Goal: Task Accomplishment & Management: Complete application form

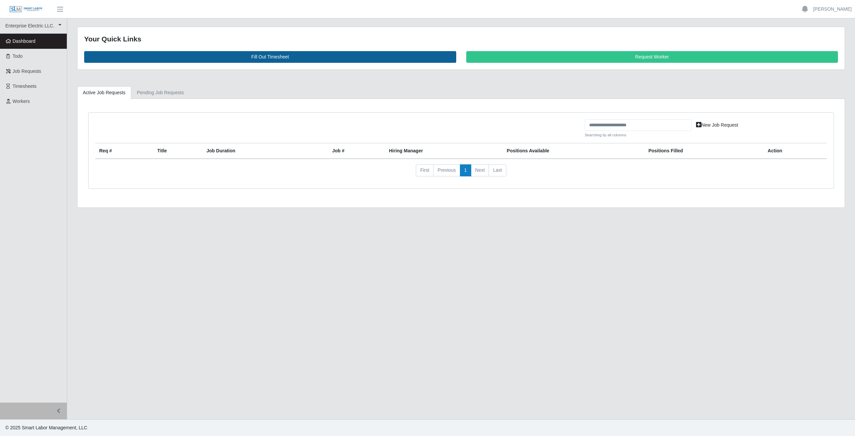
click at [274, 55] on link "Fill Out Timesheet" at bounding box center [270, 57] width 372 height 12
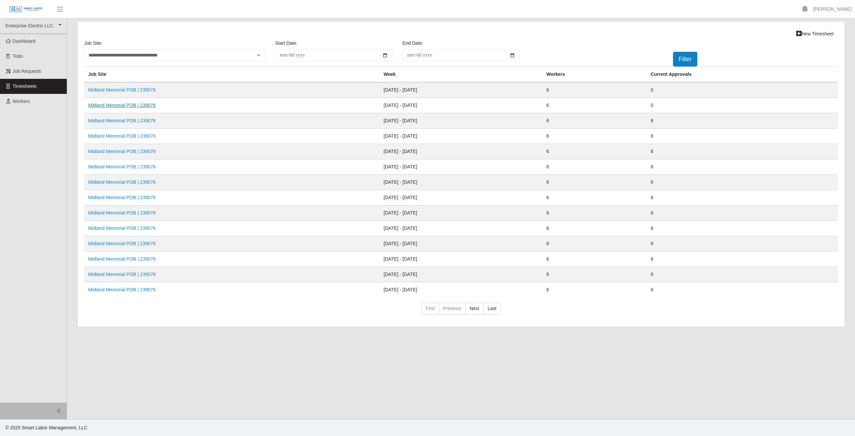
click at [113, 106] on link "Midland Memorial POB | 239076" at bounding box center [121, 105] width 67 height 5
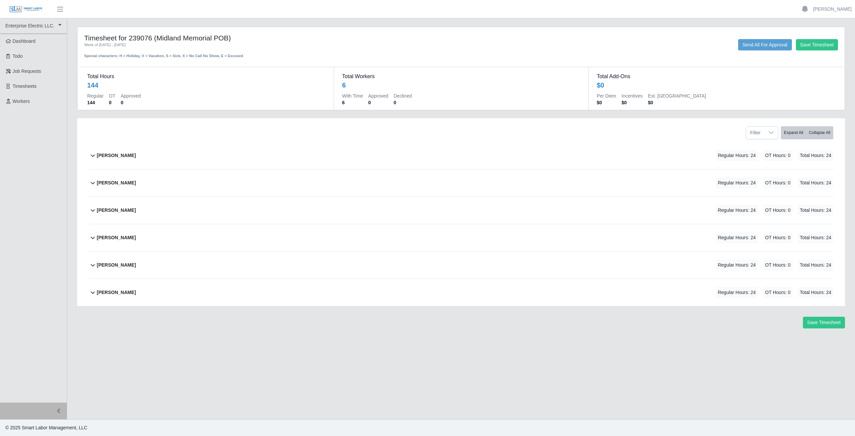
click at [93, 157] on icon at bounding box center [93, 155] width 8 height 8
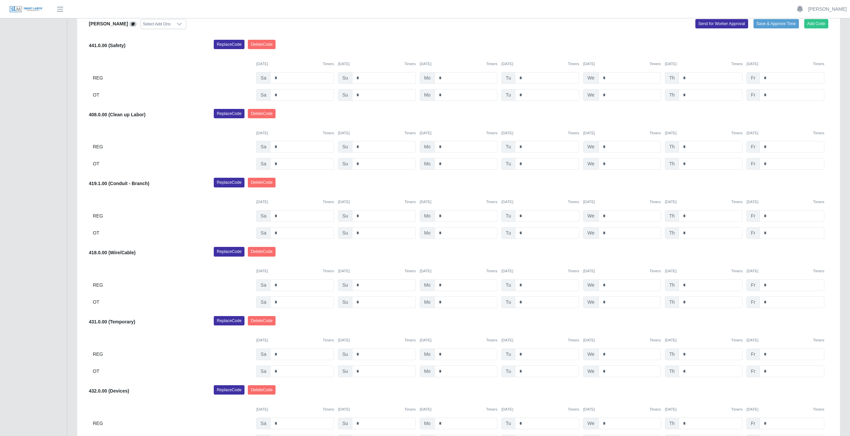
scroll to position [200, 0]
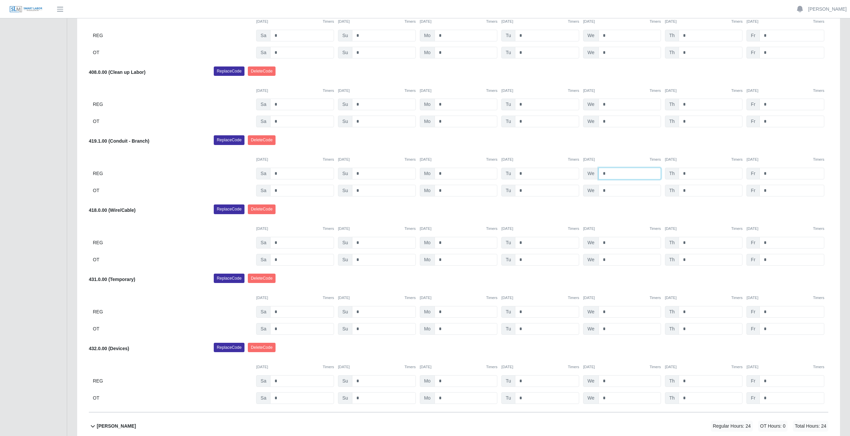
click at [606, 174] on input "*" at bounding box center [630, 174] width 62 height 12
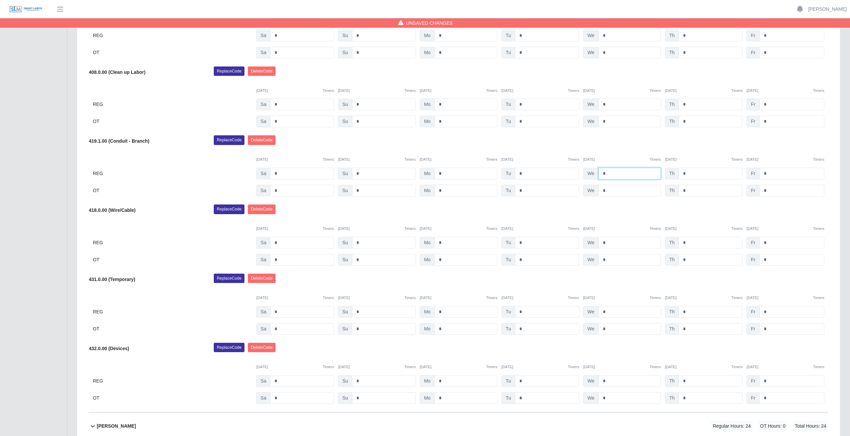
type input "*"
click at [691, 172] on input "*" at bounding box center [711, 174] width 64 height 12
type input "*"
click at [696, 143] on div "Replace Code Delete Code" at bounding box center [521, 141] width 625 height 13
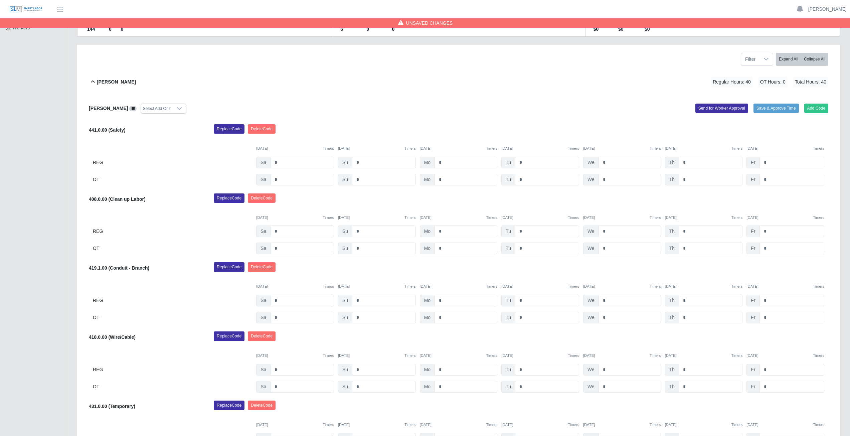
scroll to position [67, 0]
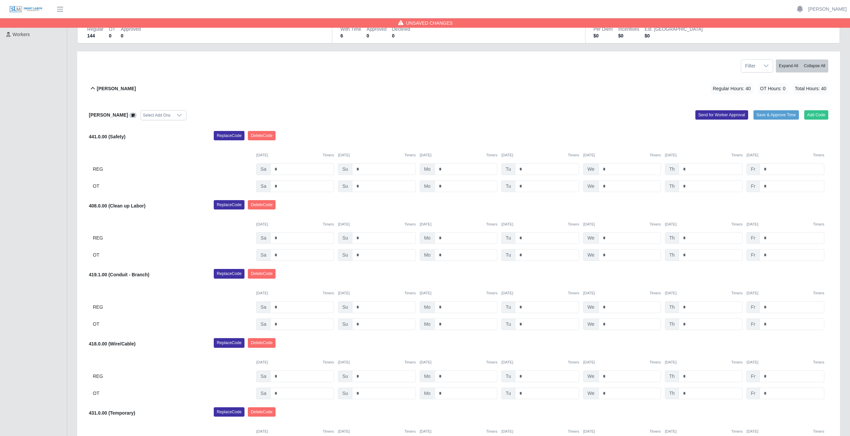
click at [92, 90] on icon at bounding box center [93, 89] width 8 height 8
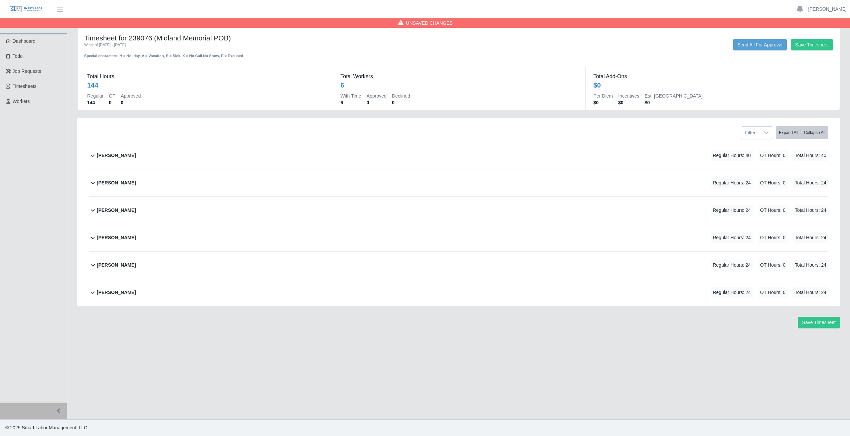
scroll to position [0, 0]
click at [90, 185] on icon at bounding box center [93, 183] width 8 height 8
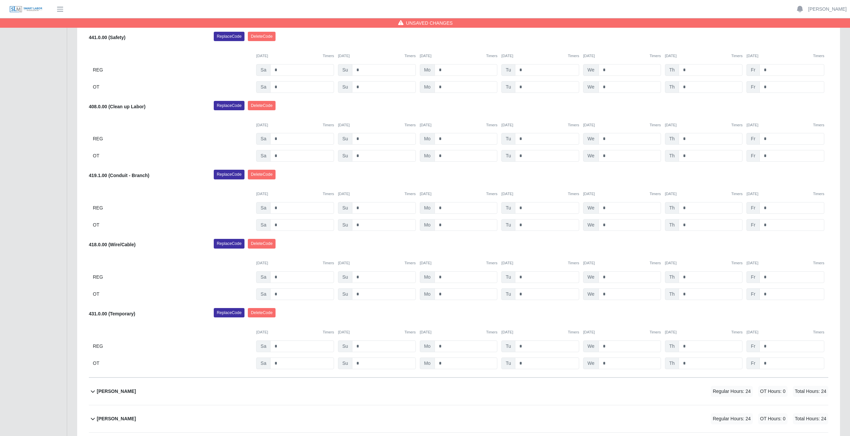
scroll to position [200, 0]
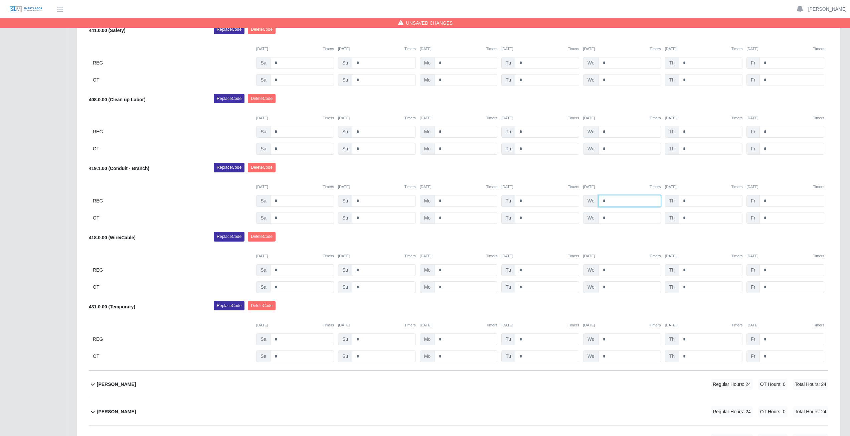
click at [608, 199] on input "*" at bounding box center [630, 201] width 62 height 12
type input "*"
click at [615, 170] on div "Replace Code Delete Code" at bounding box center [521, 169] width 625 height 13
click at [689, 201] on input "*" at bounding box center [711, 201] width 64 height 12
type input "*"
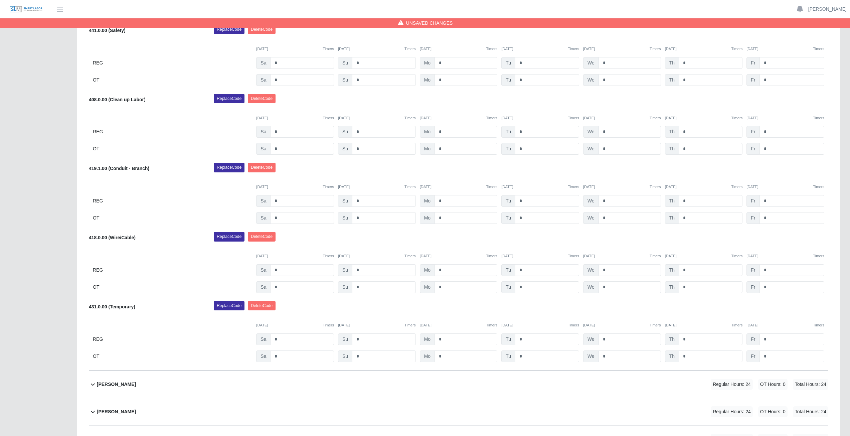
click at [682, 172] on div "Replace Code Delete Code" at bounding box center [521, 169] width 625 height 13
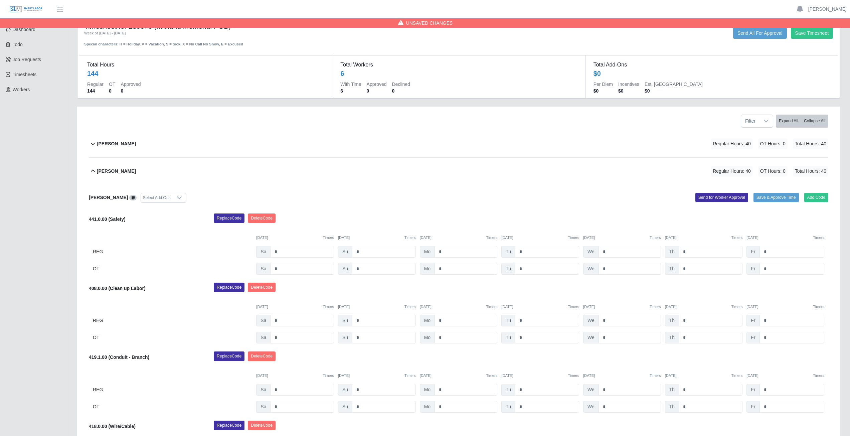
scroll to position [0, 0]
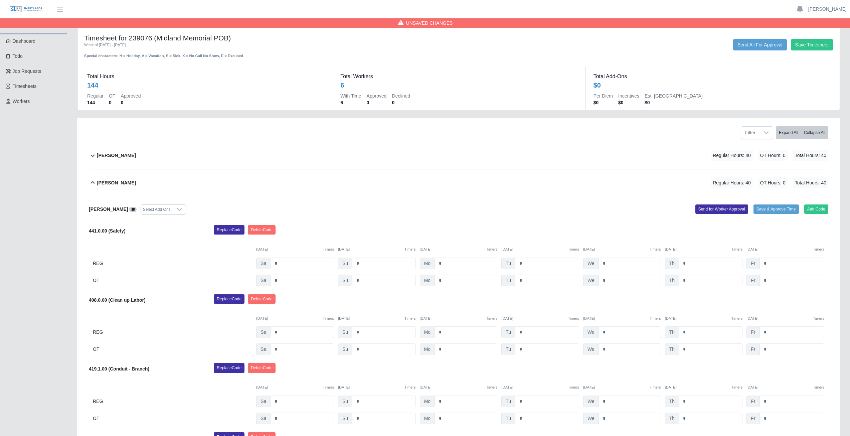
click at [91, 183] on icon at bounding box center [93, 183] width 8 height 8
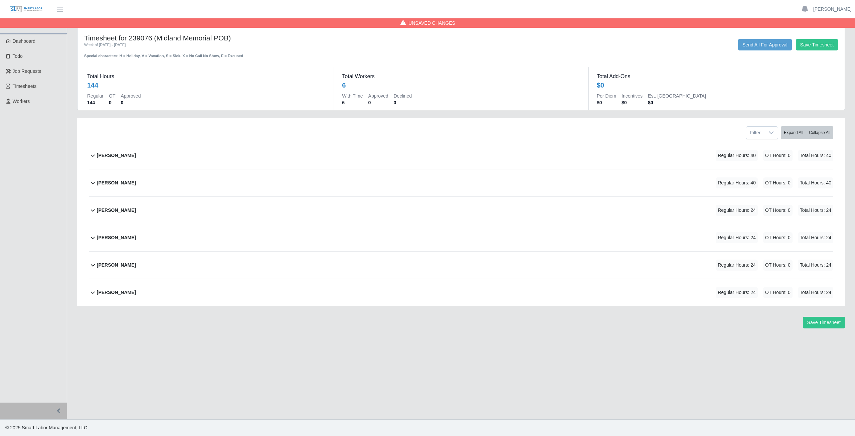
click at [90, 211] on icon at bounding box center [93, 210] width 8 height 8
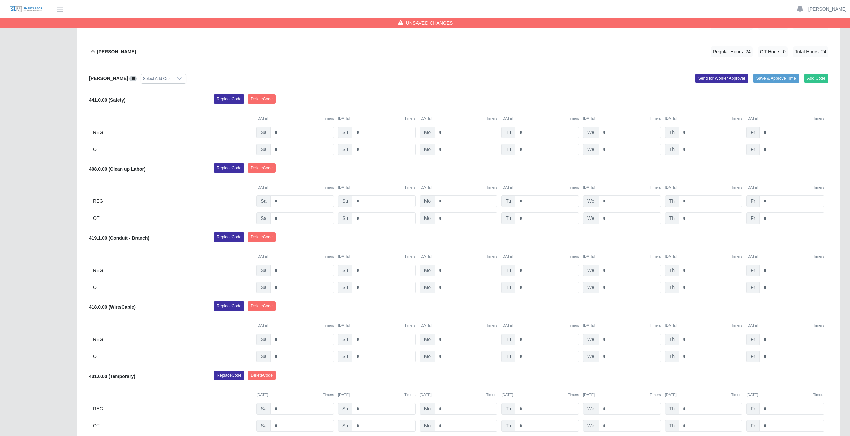
scroll to position [167, 0]
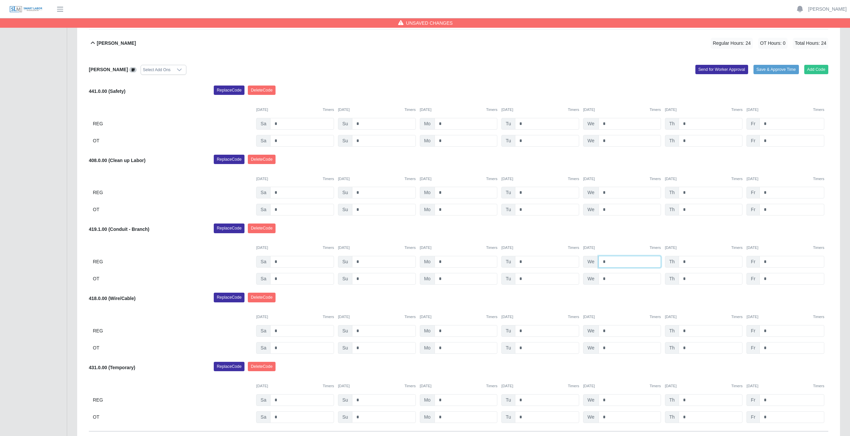
click at [606, 261] on input "*" at bounding box center [630, 262] width 62 height 12
type input "*"
click at [691, 261] on input "*" at bounding box center [711, 262] width 64 height 12
type input "*"
click at [688, 238] on div "08/09/2025 Timers 08/10/2025 Timers 08/11/2025 Timers 08/12/2025 Timers 08/13/2…" at bounding box center [459, 244] width 740 height 14
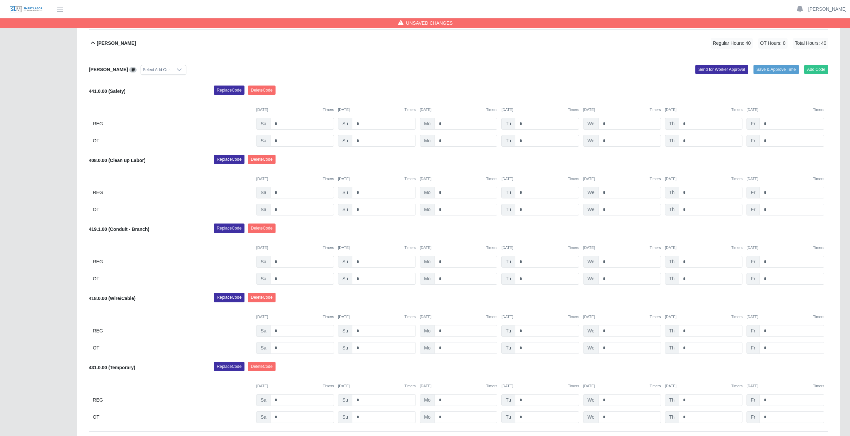
click at [93, 42] on icon at bounding box center [93, 43] width 8 height 8
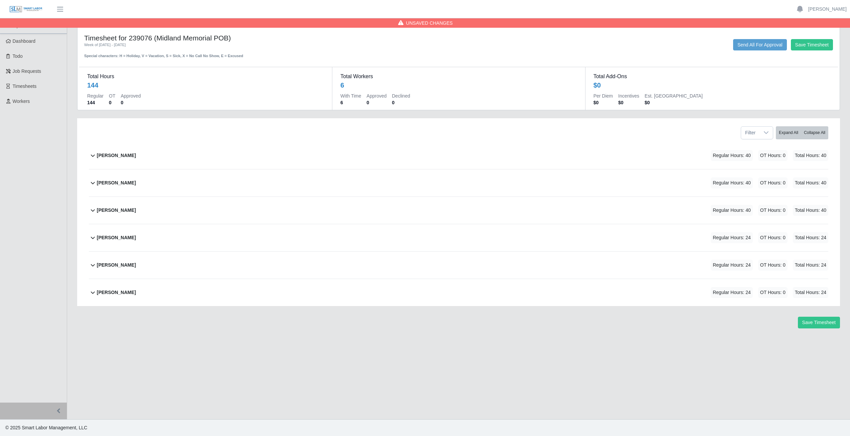
scroll to position [0, 0]
click at [91, 239] on icon at bounding box center [93, 238] width 8 height 8
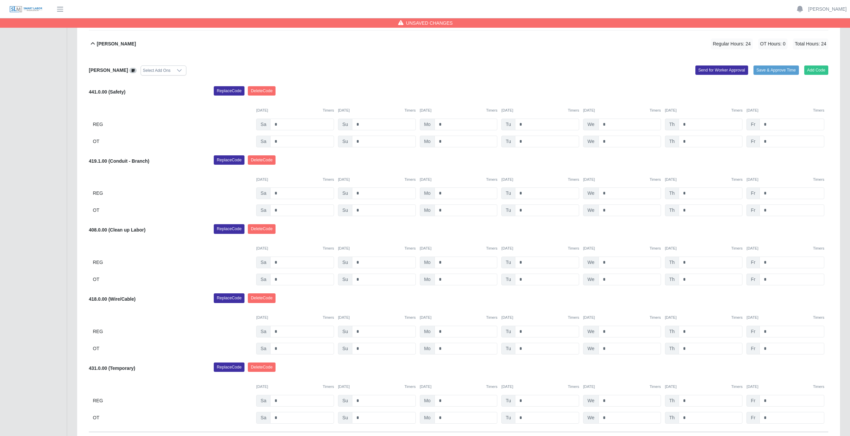
scroll to position [200, 0]
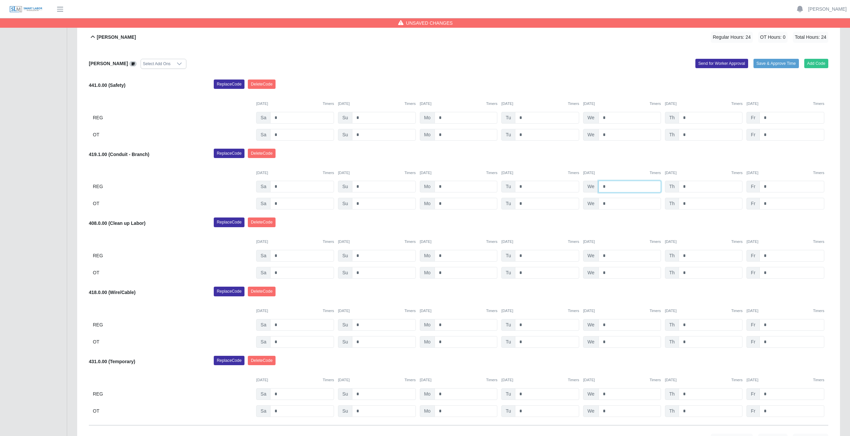
click at [603, 187] on input "*" at bounding box center [630, 187] width 62 height 12
click at [608, 188] on input "*" at bounding box center [630, 187] width 62 height 12
type input "*"
click at [689, 187] on input "*" at bounding box center [711, 187] width 64 height 12
type input "*"
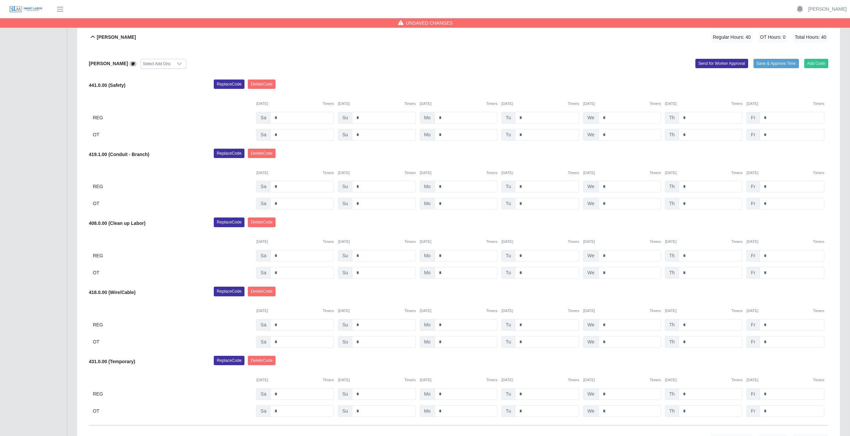
click at [698, 165] on div "08/09/2025 Timers 08/10/2025 Timers 08/11/2025 Timers 08/12/2025 Timers 08/13/2…" at bounding box center [459, 169] width 740 height 14
click at [95, 36] on icon at bounding box center [93, 37] width 8 height 8
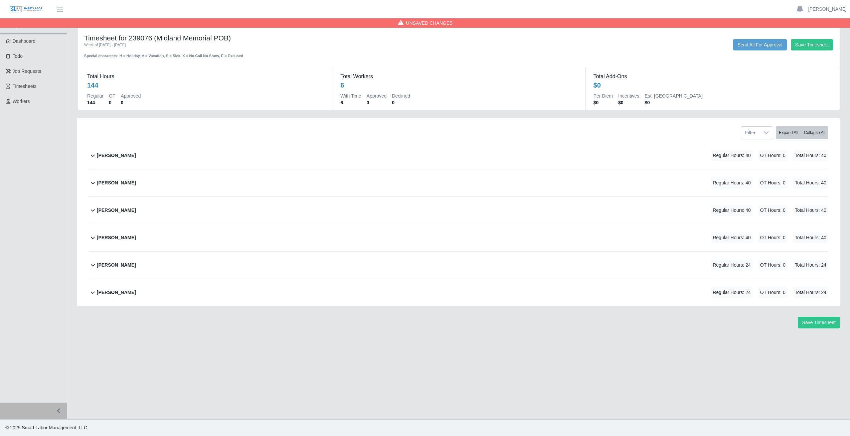
scroll to position [0, 0]
click at [94, 266] on icon at bounding box center [93, 265] width 8 height 8
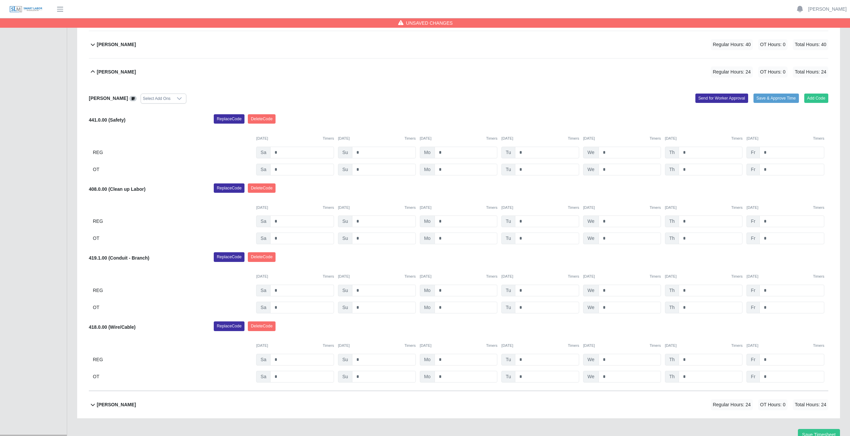
scroll to position [200, 0]
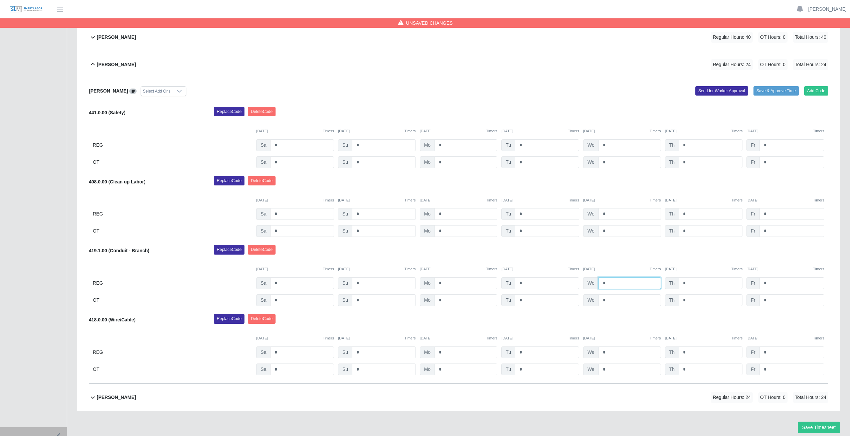
click at [608, 281] on input "*" at bounding box center [630, 283] width 62 height 12
type input "*"
click at [689, 283] on input "*" at bounding box center [711, 283] width 64 height 12
type input "*"
click at [689, 255] on div "Replace Code Delete Code" at bounding box center [521, 251] width 625 height 13
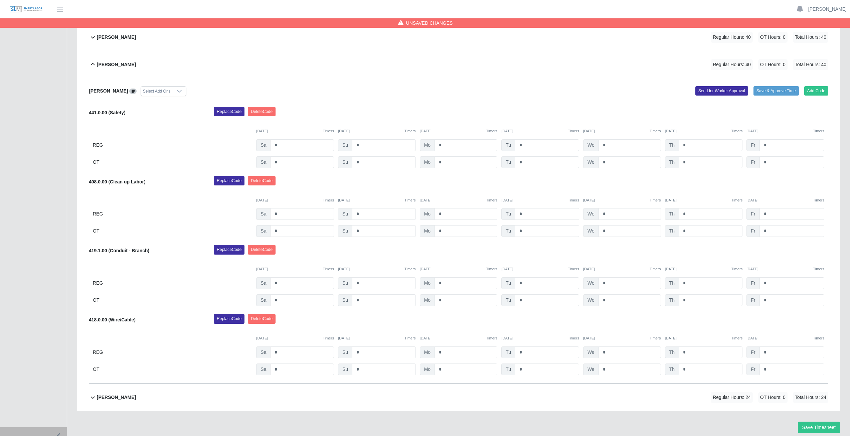
click at [91, 63] on icon at bounding box center [93, 64] width 8 height 8
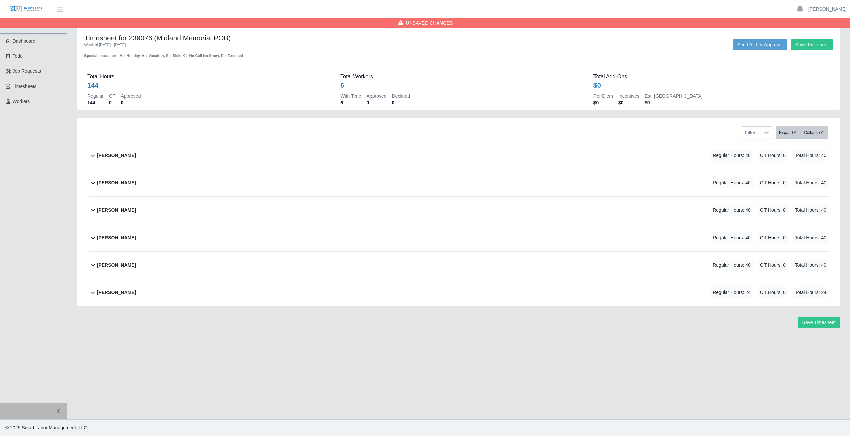
scroll to position [0, 0]
click at [91, 292] on icon at bounding box center [93, 292] width 8 height 8
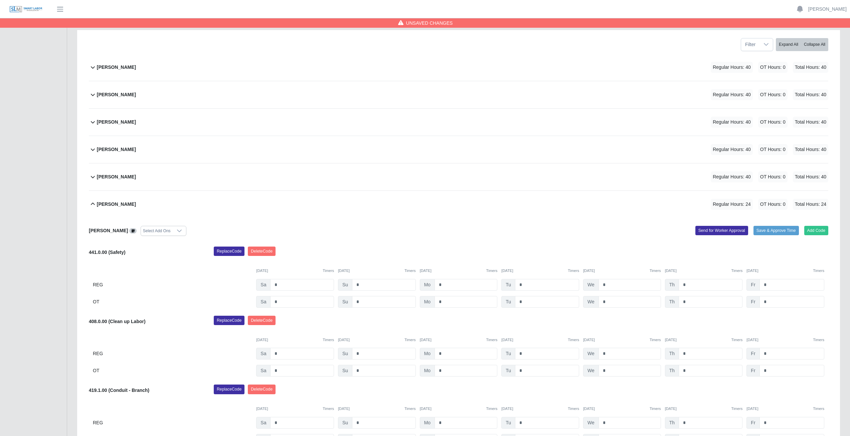
scroll to position [294, 0]
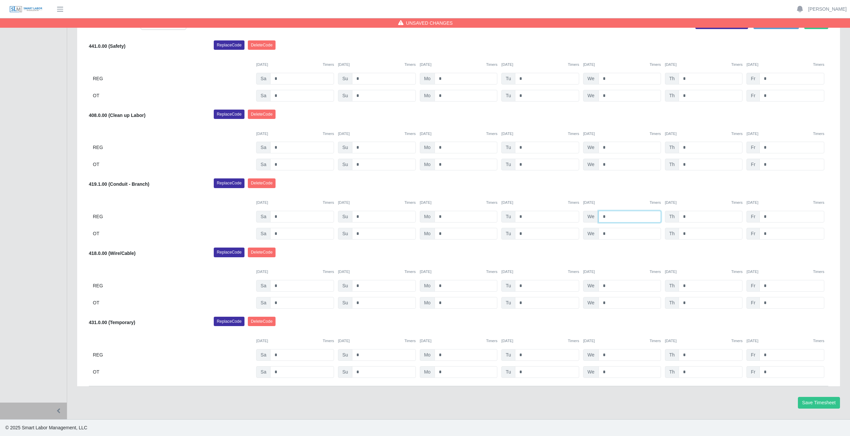
click at [607, 217] on input "*" at bounding box center [630, 217] width 62 height 12
type input "*"
click at [686, 215] on input "*" at bounding box center [711, 217] width 64 height 12
type input "*"
click at [683, 187] on div "Replace Code Delete Code" at bounding box center [521, 184] width 625 height 13
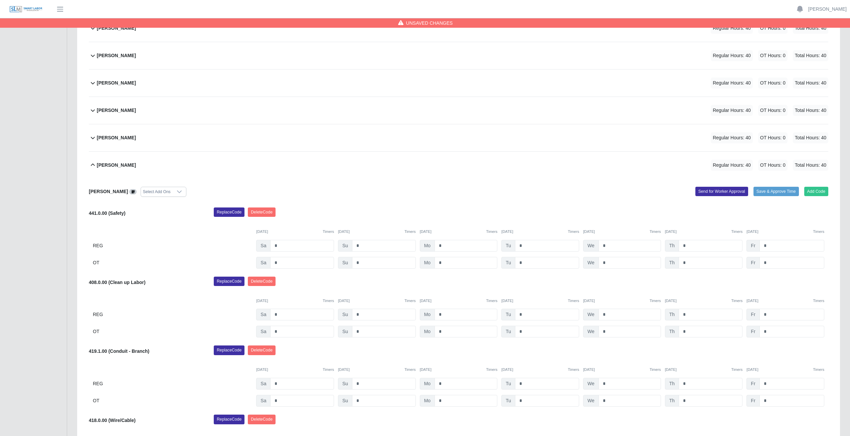
scroll to position [94, 0]
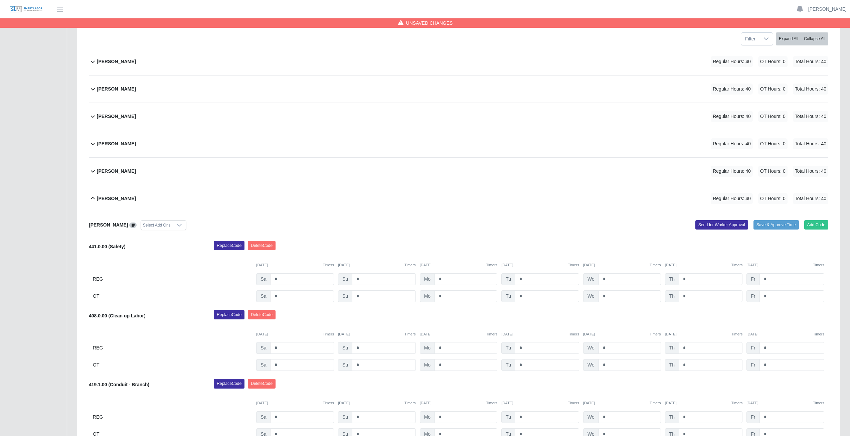
click at [90, 200] on icon at bounding box center [93, 198] width 8 height 8
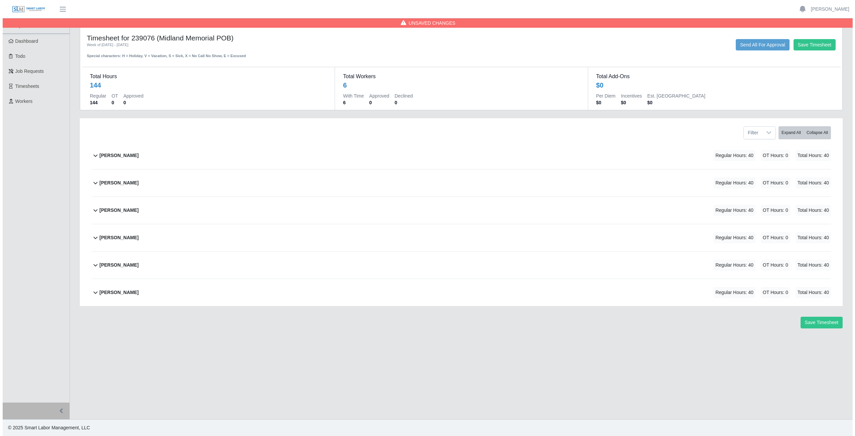
scroll to position [0, 0]
click at [818, 321] on button "Save Timesheet" at bounding box center [824, 323] width 42 height 12
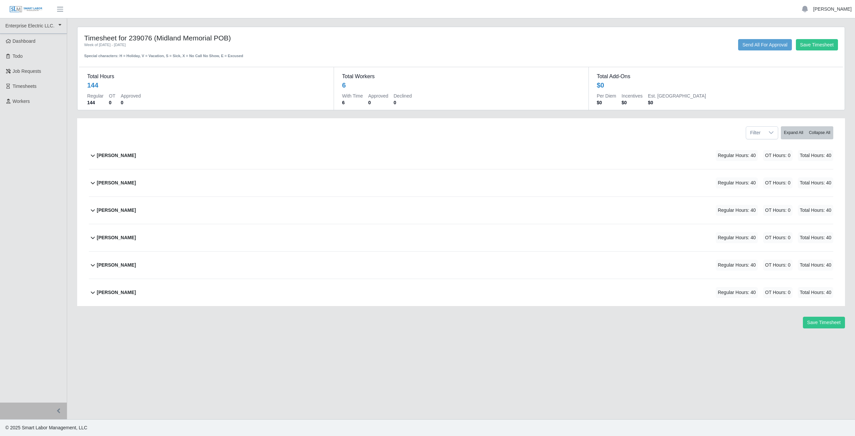
click at [836, 9] on link "[PERSON_NAME]" at bounding box center [833, 9] width 38 height 7
click at [811, 49] on link "Logout" at bounding box center [825, 46] width 60 height 14
